Goal: Task Accomplishment & Management: Manage account settings

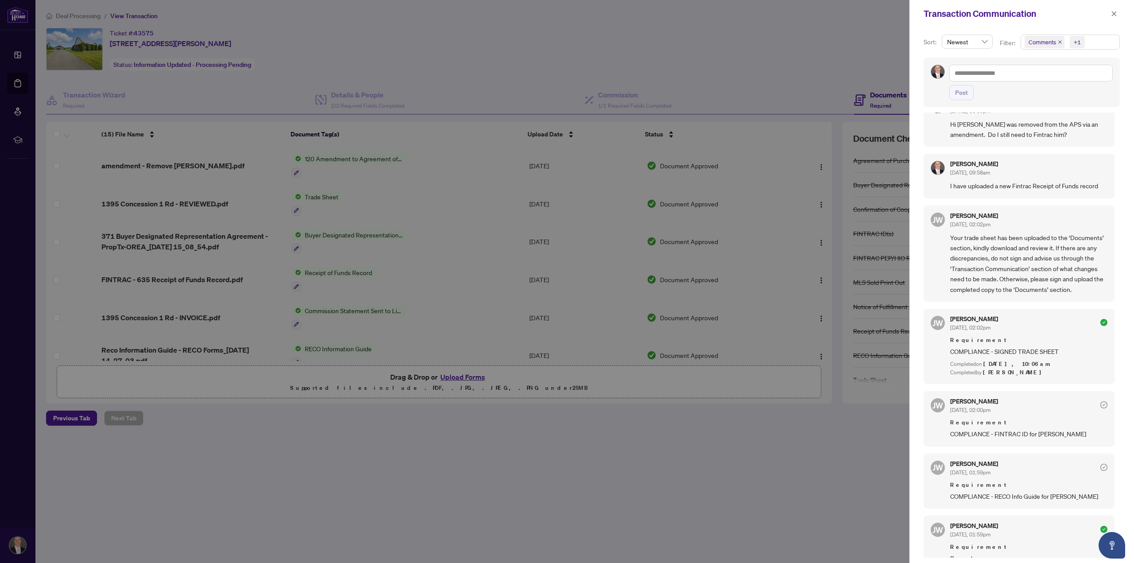
scroll to position [89, 0]
click at [453, 379] on div at bounding box center [567, 281] width 1134 height 563
click at [454, 375] on div at bounding box center [567, 281] width 1134 height 563
click at [1108, 19] on div "Transaction Communication" at bounding box center [1021, 13] width 225 height 27
drag, startPoint x: 877, startPoint y: 519, endPoint x: 866, endPoint y: 502, distance: 19.3
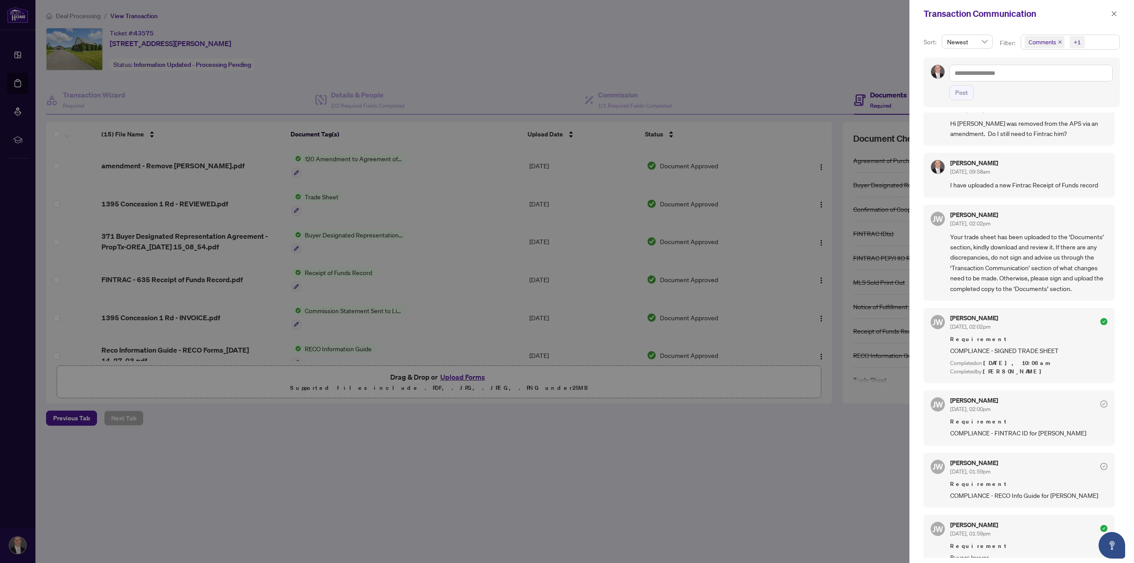
click at [873, 513] on div at bounding box center [567, 281] width 1134 height 563
click at [1118, 12] on button "button" at bounding box center [1114, 13] width 12 height 11
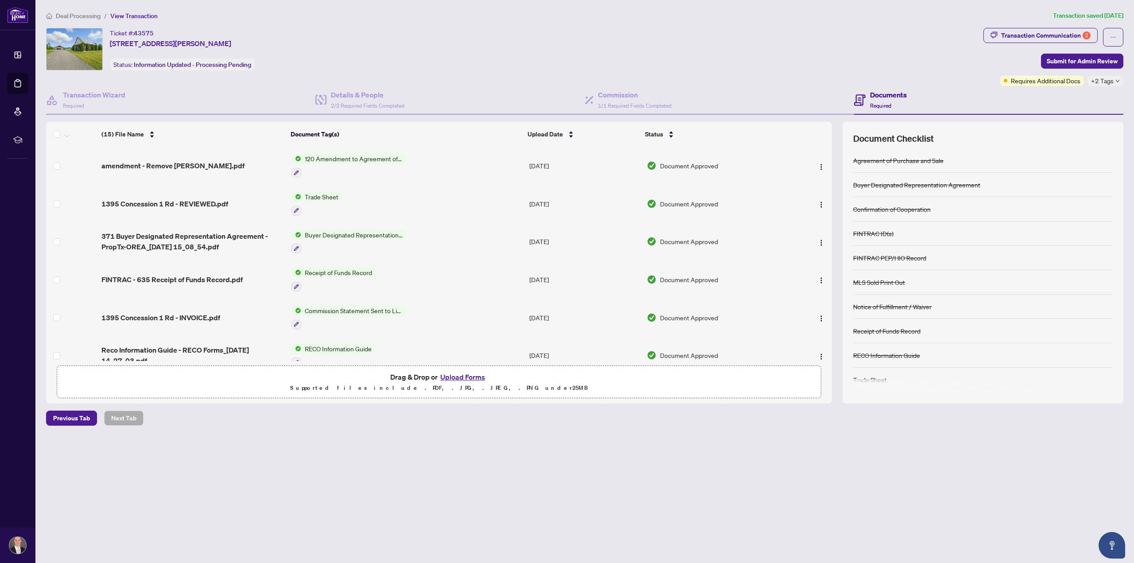
click at [471, 373] on button "Upload Forms" at bounding box center [463, 377] width 50 height 12
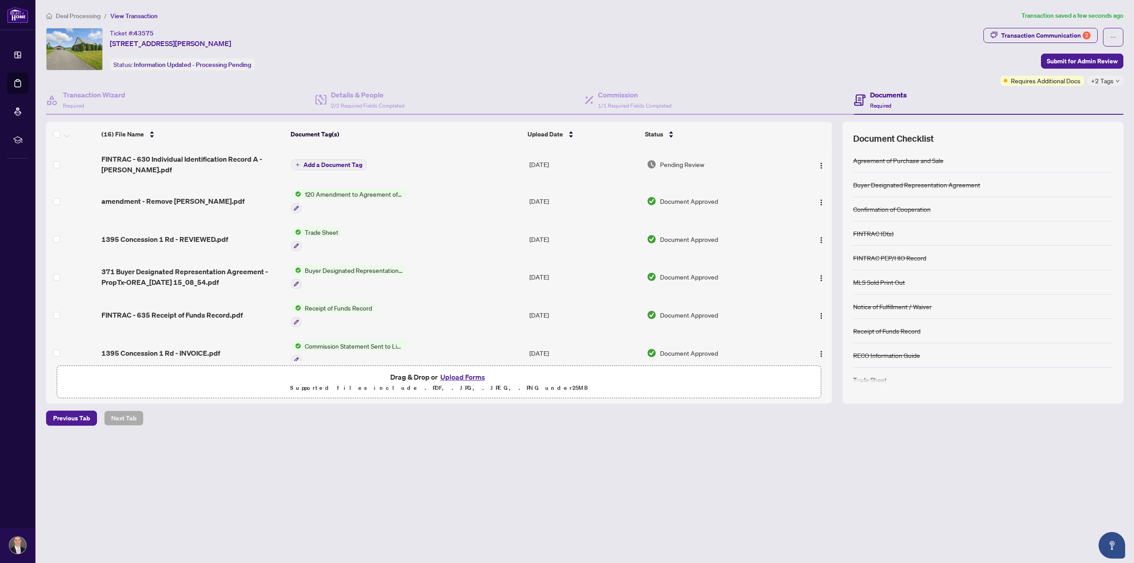
click at [345, 162] on span "Add a Document Tag" at bounding box center [332, 165] width 59 height 6
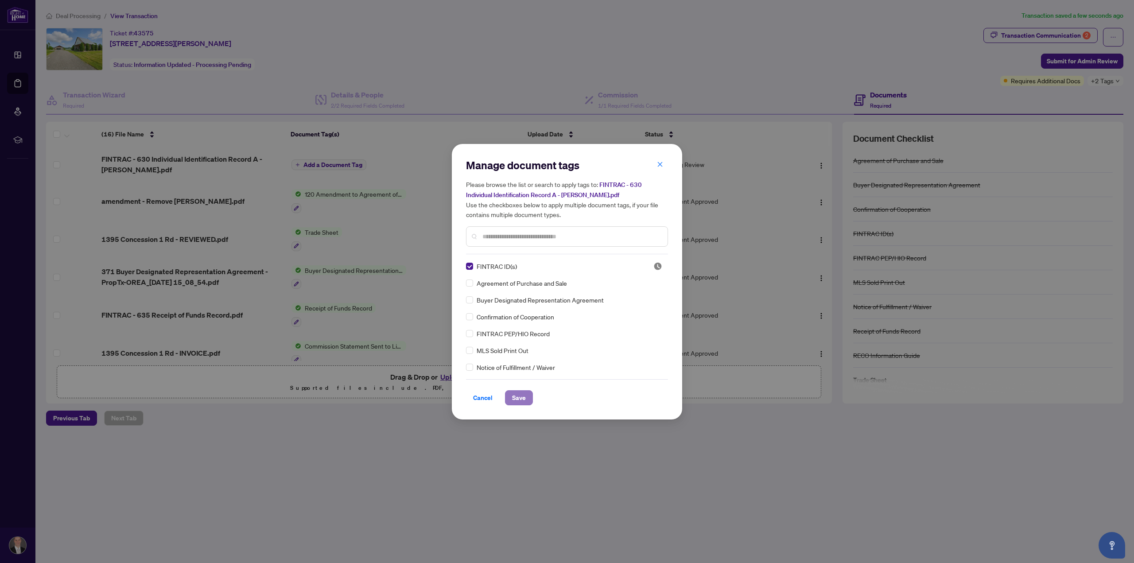
click at [524, 400] on span "Save" at bounding box center [519, 398] width 14 height 14
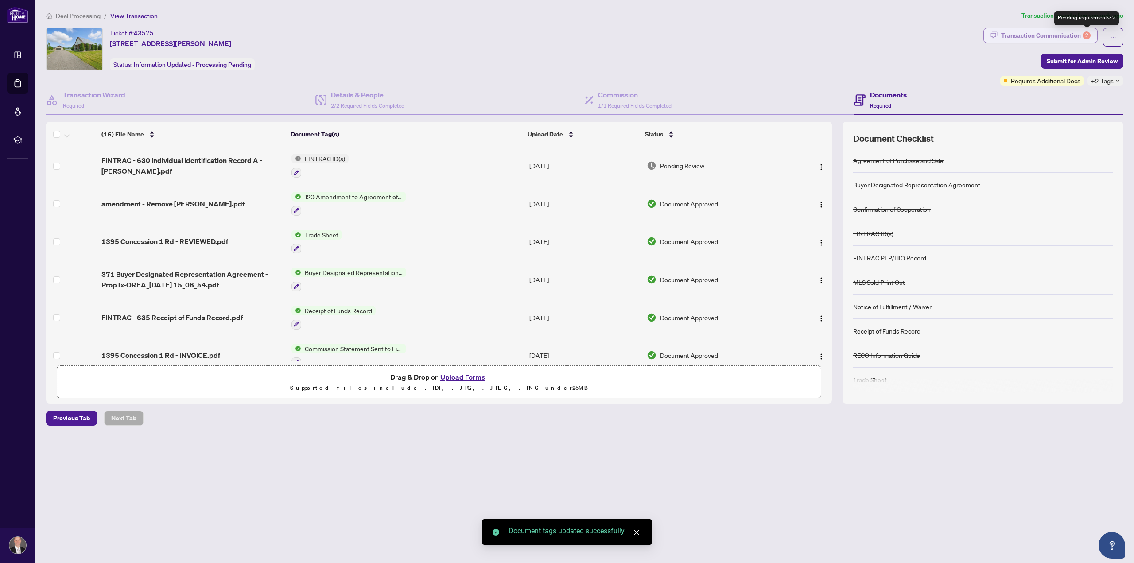
click at [1089, 35] on div "2" at bounding box center [1087, 35] width 8 height 8
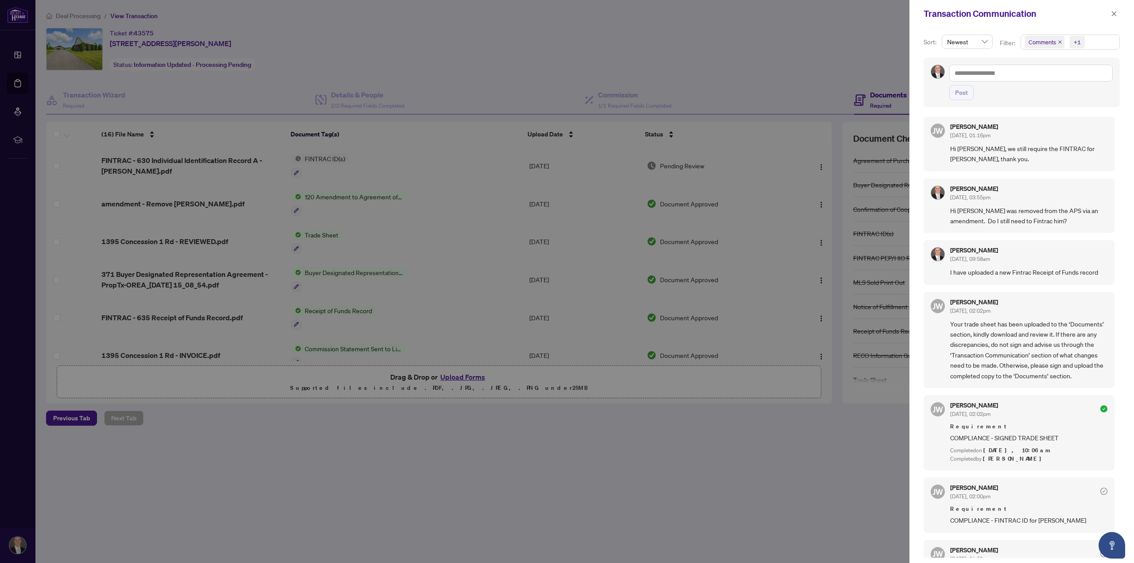
scroll to position [0, 0]
click at [1111, 15] on icon "close" at bounding box center [1114, 14] width 6 height 6
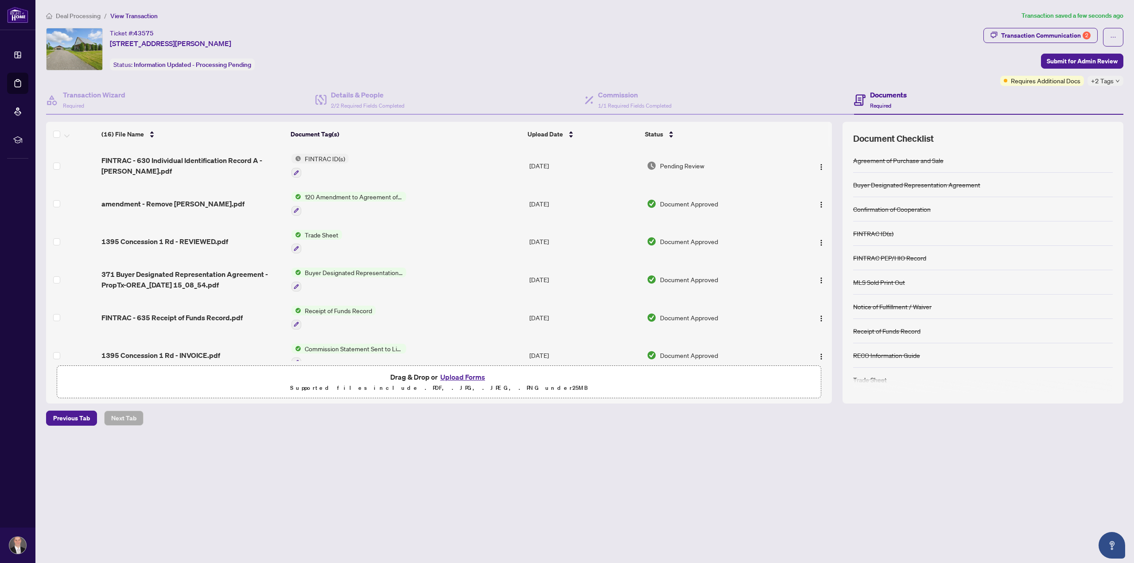
click at [86, 16] on span "Deal Processing" at bounding box center [78, 16] width 45 height 8
